Goal: Information Seeking & Learning: Learn about a topic

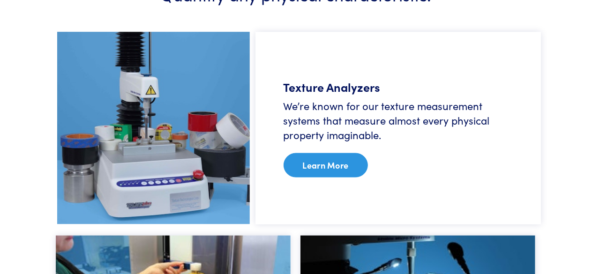
scroll to position [595, 0]
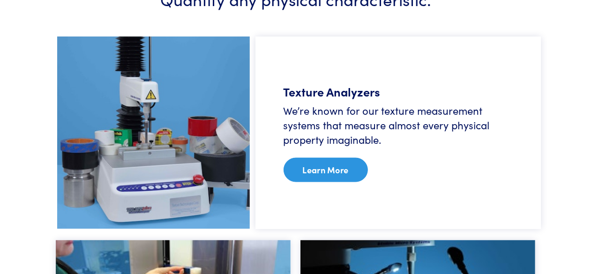
click at [334, 177] on link "Learn More" at bounding box center [325, 170] width 84 height 24
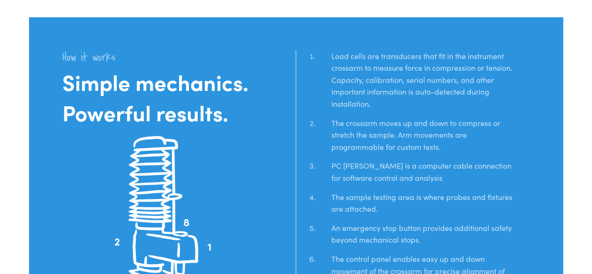
scroll to position [2005, 0]
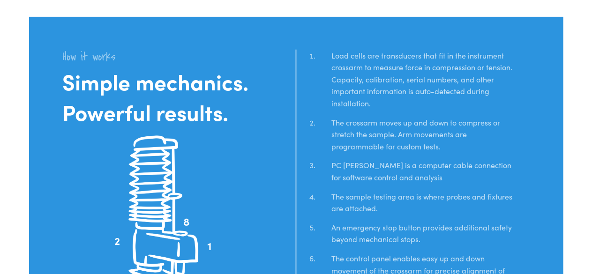
click at [357, 117] on li "The crossarm moves up and down to compress or stretch the sample. Arm movements…" at bounding box center [423, 138] width 212 height 43
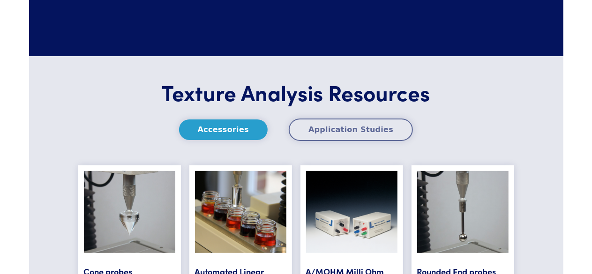
scroll to position [3620, 0]
